Goal: Information Seeking & Learning: Find contact information

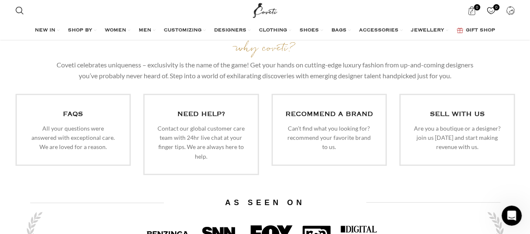
scroll to position [2101, 0]
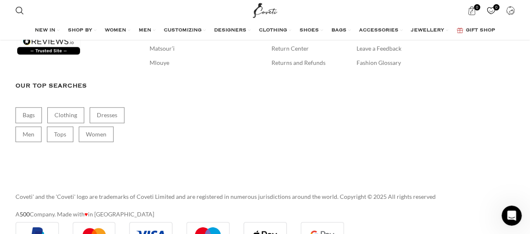
click at [145, 145] on div "ABOUT COVETI About us Fancy designing your own shoe? Brands to know 16 Arlingto…" at bounding box center [201, 58] width 116 height 236
click at [400, 142] on div "EXTRA INFO Privacy Policy Security Policy Cookies Policy Terms & Conditions Rec…" at bounding box center [393, 58] width 73 height 236
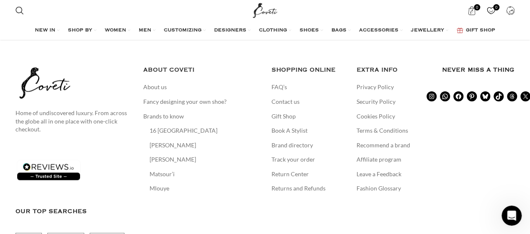
scroll to position [1957, 0]
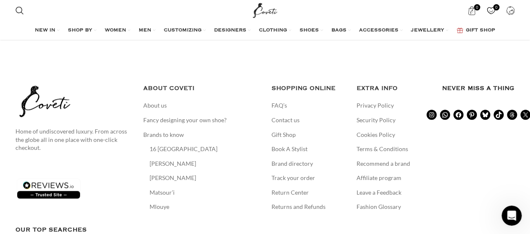
click at [424, 116] on li "Security Policy" at bounding box center [393, 120] width 73 height 8
click at [375, 101] on link "Privacy Policy" at bounding box center [376, 105] width 38 height 8
click at [387, 145] on link "Terms & Conditions" at bounding box center [383, 149] width 52 height 8
click at [283, 116] on link "Contact us" at bounding box center [286, 120] width 29 height 8
click at [518, 218] on div "Open Intercom Messenger" at bounding box center [511, 215] width 28 height 28
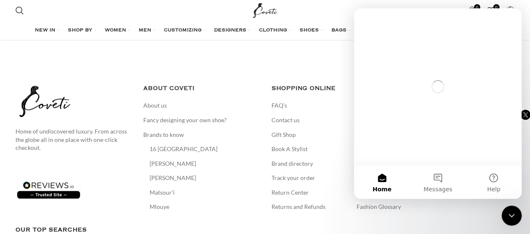
scroll to position [0, 0]
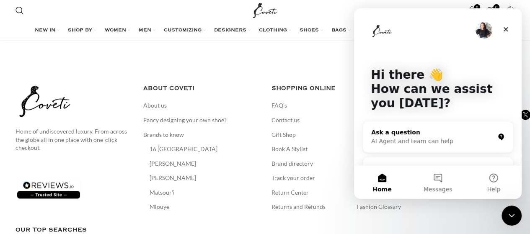
click at [500, 101] on p "How can we assist you today?" at bounding box center [438, 96] width 134 height 29
click at [450, 140] on div "AI Agent and team can help" at bounding box center [432, 141] width 123 height 9
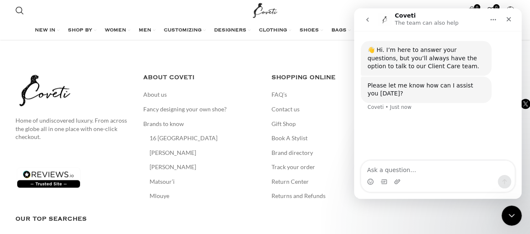
scroll to position [1969, 0]
type textarea "I am an SEO expert. I provide new high traffic sites for guest posting. I have …"
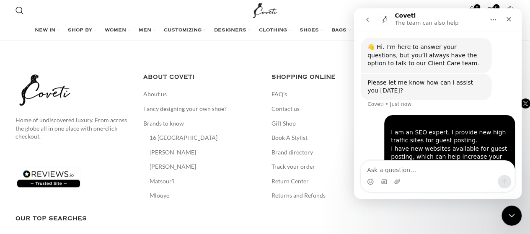
scroll to position [58, 0]
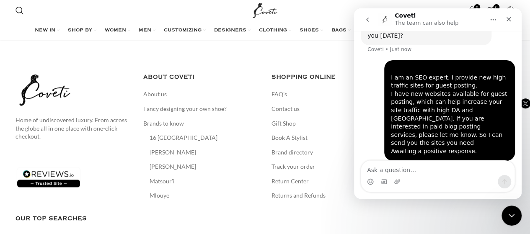
click at [370, 74] on div "I am an SEO expert. I provide new high traffic sites for guest posting. I have …" at bounding box center [438, 115] width 154 height 111
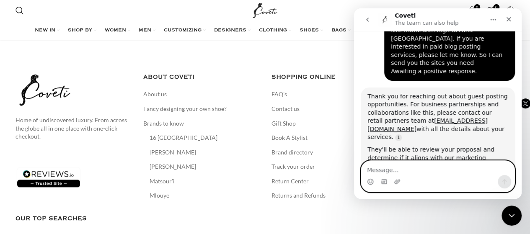
scroll to position [156, 0]
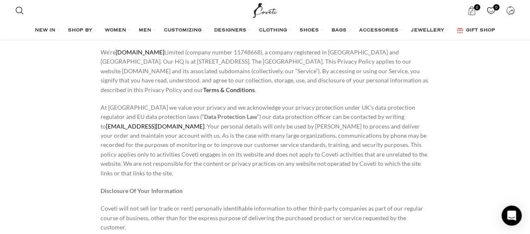
scroll to position [1738, 0]
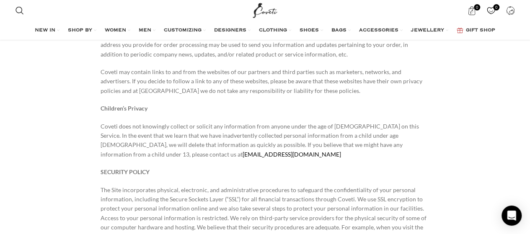
click at [168, 122] on p "Coveti does not knowingly collect or solicit any information from anyone under …" at bounding box center [265, 141] width 329 height 38
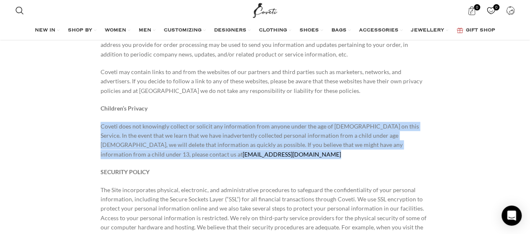
click at [168, 122] on p "Coveti does not knowingly collect or solicit any information from anyone under …" at bounding box center [265, 141] width 329 height 38
copy div "Coveti does not knowingly collect or solicit any information from anyone under …"
click at [168, 122] on p "Coveti does not knowingly collect or solicit any information from anyone under …" at bounding box center [265, 141] width 329 height 38
click at [166, 122] on p "Coveti does not knowingly collect or solicit any information from anyone under …" at bounding box center [265, 141] width 329 height 38
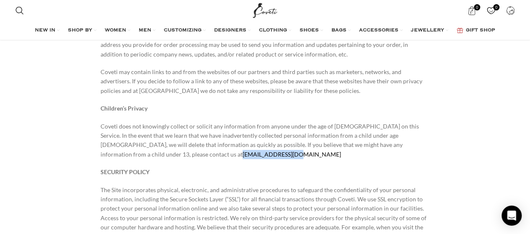
drag, startPoint x: 161, startPoint y: 119, endPoint x: 99, endPoint y: 120, distance: 62.1
copy link "support@coveti.com"
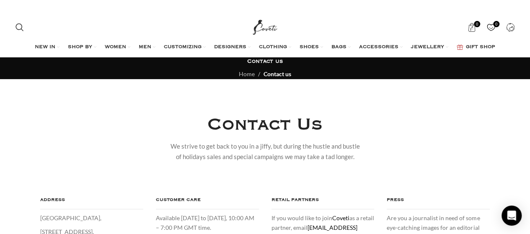
scroll to position [147, 0]
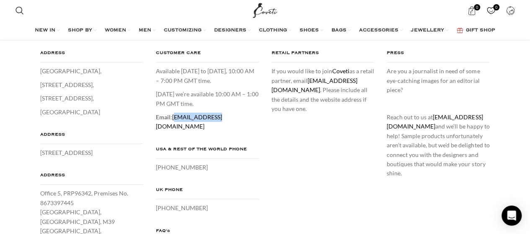
drag, startPoint x: 231, startPoint y: 118, endPoint x: 175, endPoint y: 117, distance: 56.6
click at [175, 117] on p "Email : care@coveti.com" at bounding box center [207, 122] width 103 height 19
copy link "are@coveti.com"
drag, startPoint x: 171, startPoint y: 114, endPoint x: 219, endPoint y: 112, distance: 47.8
click at [219, 113] on p "Email : care@coveti.com" at bounding box center [207, 122] width 103 height 19
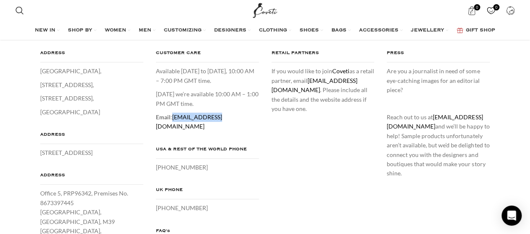
copy p "care@coveti.com"
click at [262, 233] on div "CUSTOMER CARE Available Monday to Thursday, 10:00 AM – 7:00 PM GMT time. On Fri…" at bounding box center [208, 151] width 116 height 205
drag, startPoint x: 482, startPoint y: 107, endPoint x: 433, endPoint y: 107, distance: 49.5
click at [433, 113] on p "Reach out to us at press@coveti.com and we’ll be happy to help! Sample products…" at bounding box center [438, 146] width 103 height 66
copy p "press@coveti.com"
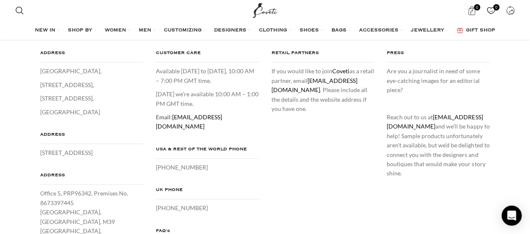
click at [347, 175] on div "ADDRESS Crown House, 27 Old Gloucester Street, London, WC1N 3AX, United Kingdom…" at bounding box center [265, 156] width 512 height 214
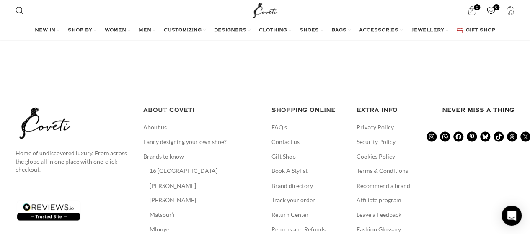
scroll to position [620, 0]
click at [473, 133] on icon at bounding box center [472, 136] width 5 height 6
click at [433, 133] on icon at bounding box center [432, 137] width 8 height 8
click at [445, 133] on icon at bounding box center [446, 137] width 8 height 8
click at [363, 210] on link "Leave a Feedback" at bounding box center [380, 214] width 46 height 8
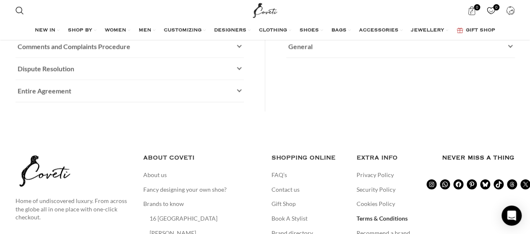
scroll to position [784, 0]
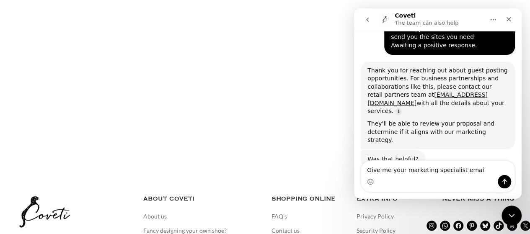
type textarea "Give me your marketing specialist email"
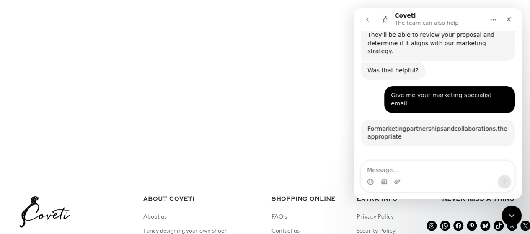
scroll to position [277, 0]
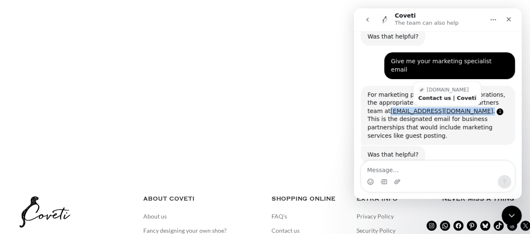
drag, startPoint x: 364, startPoint y: 75, endPoint x: 435, endPoint y: 78, distance: 70.5
click at [435, 86] on div "For marketing partnerships and collaborations, the appropriate contact is our r…" at bounding box center [438, 116] width 154 height 60
copy div "[EMAIL_ADDRESS][DOMAIN_NAME] ."
